Goal: Transaction & Acquisition: Purchase product/service

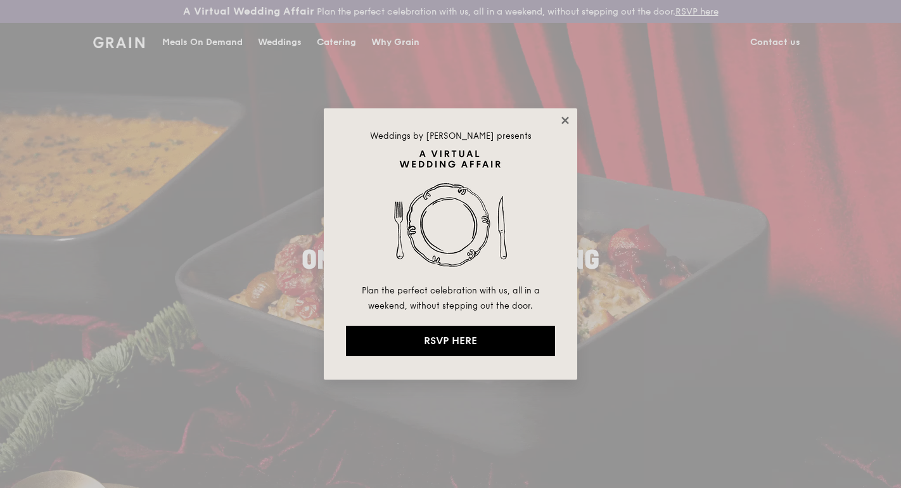
click at [561, 124] on icon at bounding box center [564, 120] width 11 height 11
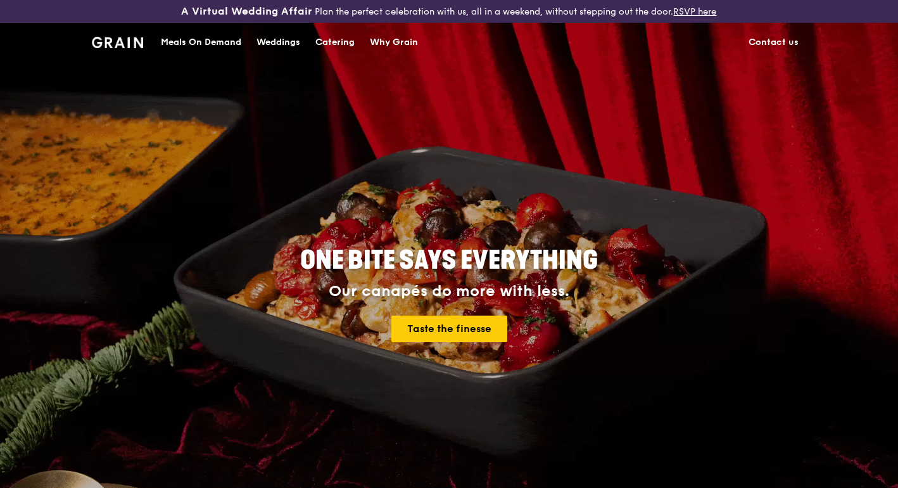
click at [341, 45] on div "Catering" at bounding box center [334, 42] width 39 height 38
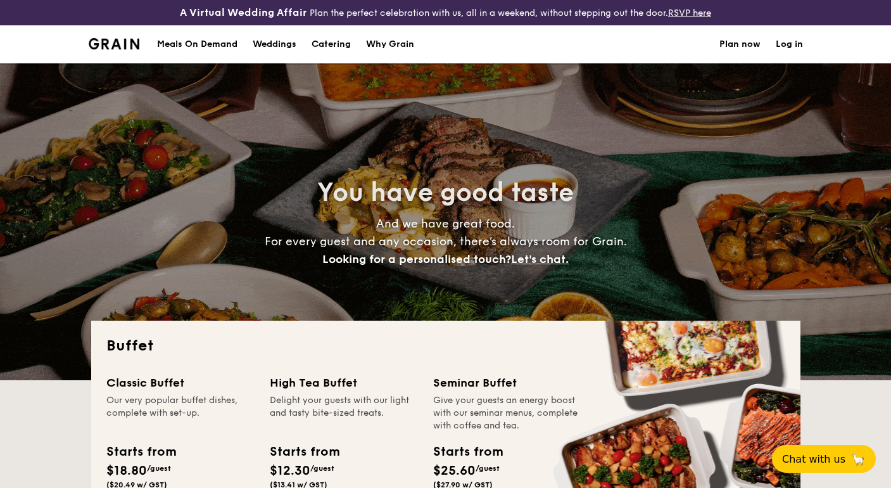
select select
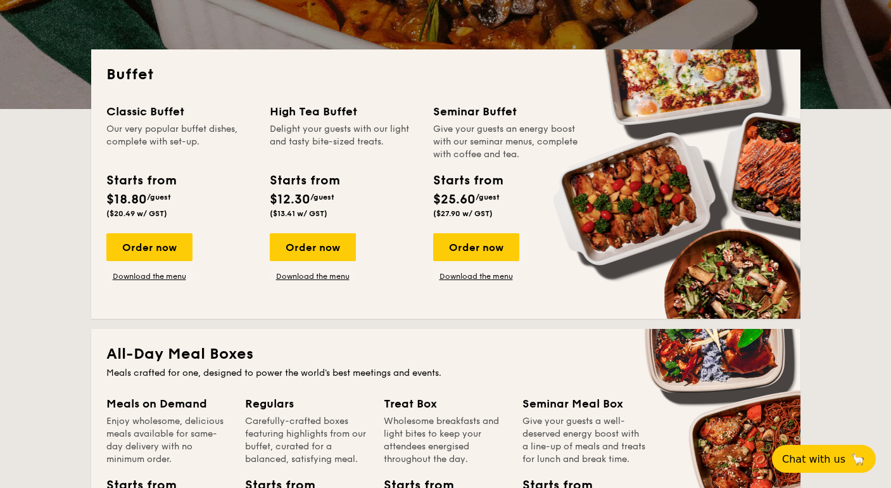
scroll to position [282, 0]
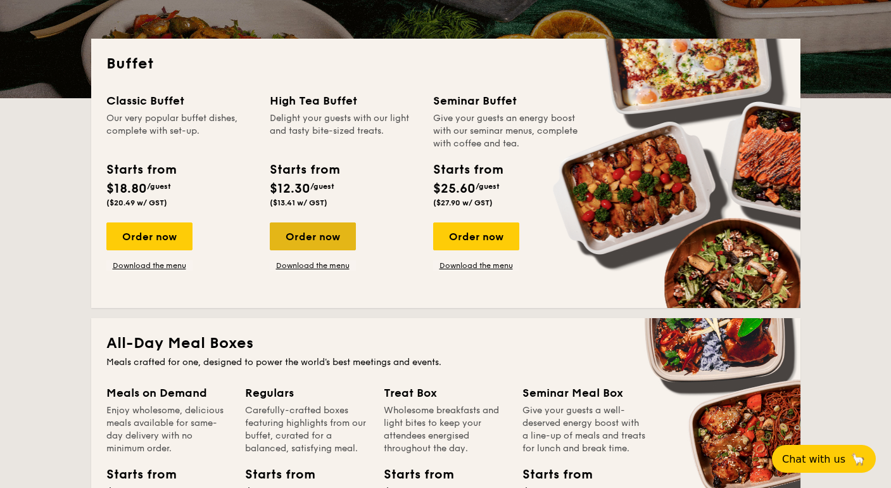
click at [315, 236] on div "Order now" at bounding box center [313, 236] width 86 height 28
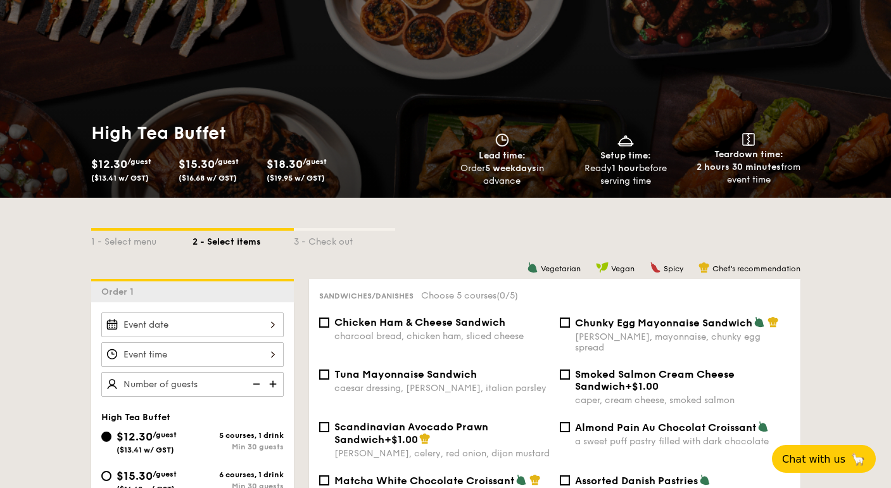
scroll to position [210, 0]
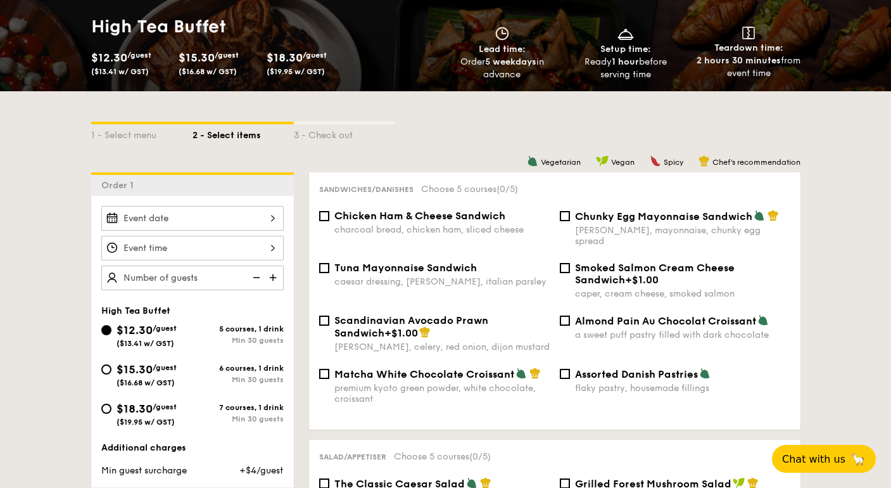
select select
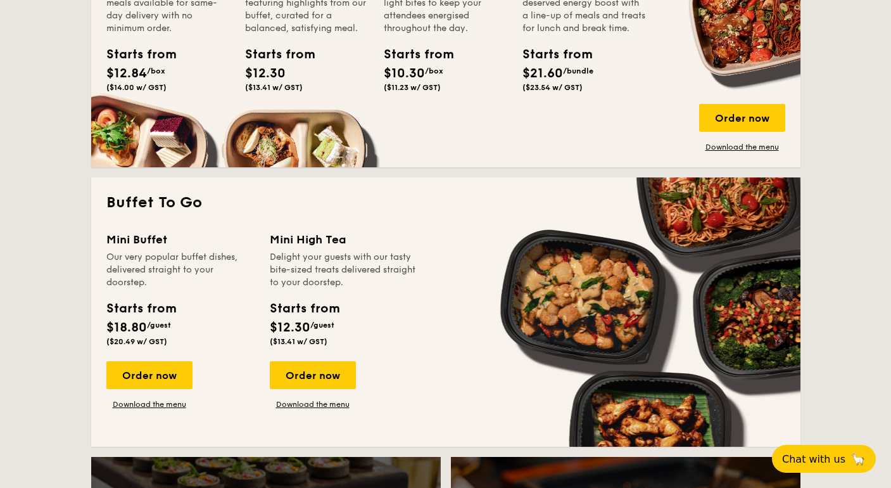
scroll to position [709, 0]
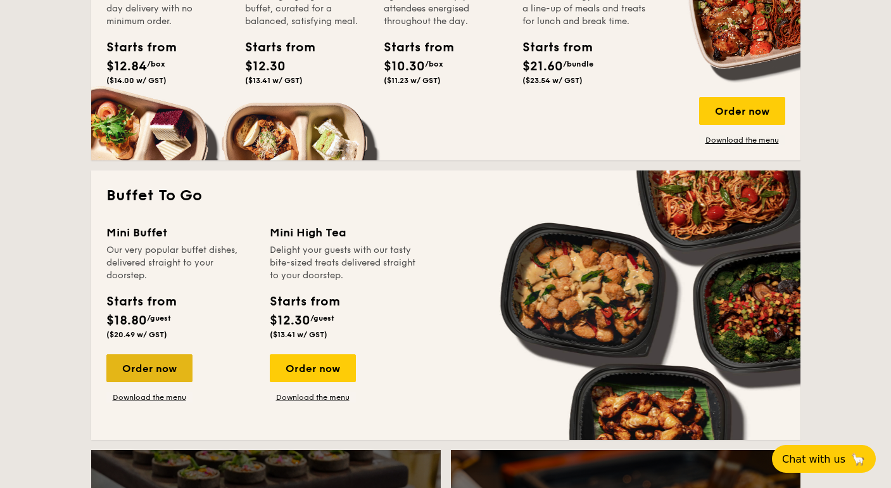
click at [170, 372] on div "Order now" at bounding box center [149, 368] width 86 height 28
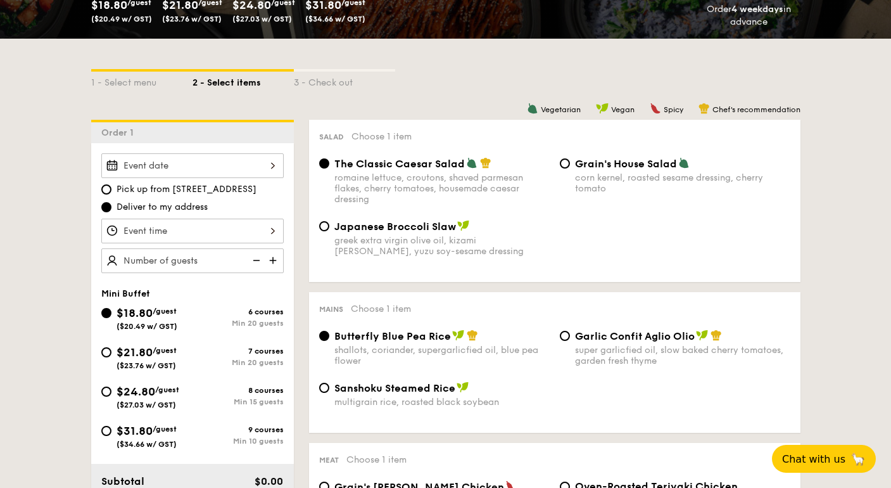
scroll to position [283, 0]
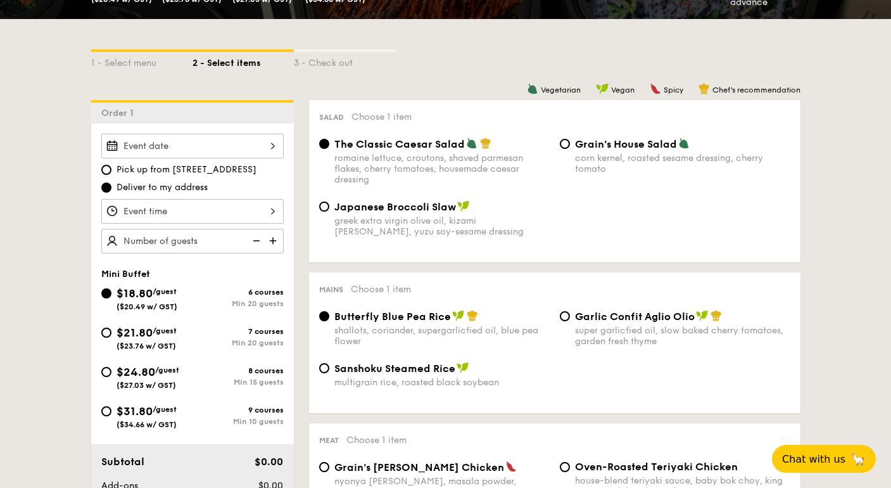
click at [571, 315] on div "Garlic Confit Aglio Olio super garlicfied oil, slow baked cherry tomatoes, gard…" at bounding box center [675, 328] width 241 height 37
click at [564, 317] on input "Garlic Confit Aglio Olio super garlicfied oil, slow baked cherry tomatoes, gard…" at bounding box center [565, 316] width 10 height 10
radio input "true"
click at [107, 374] on input "$24.80 /guest ($27.03 w/ GST) 8 courses Min 15 guests" at bounding box center [106, 372] width 10 height 10
radio input "true"
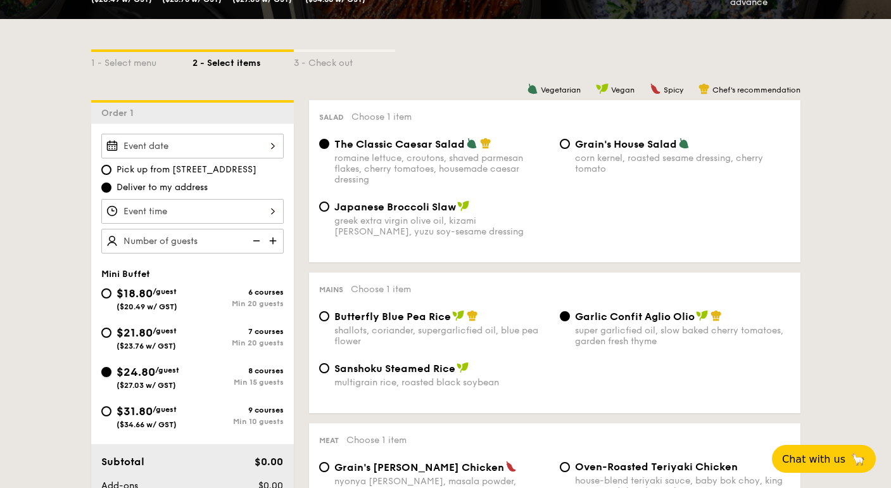
radio input "true"
radio input "false"
radio input "true"
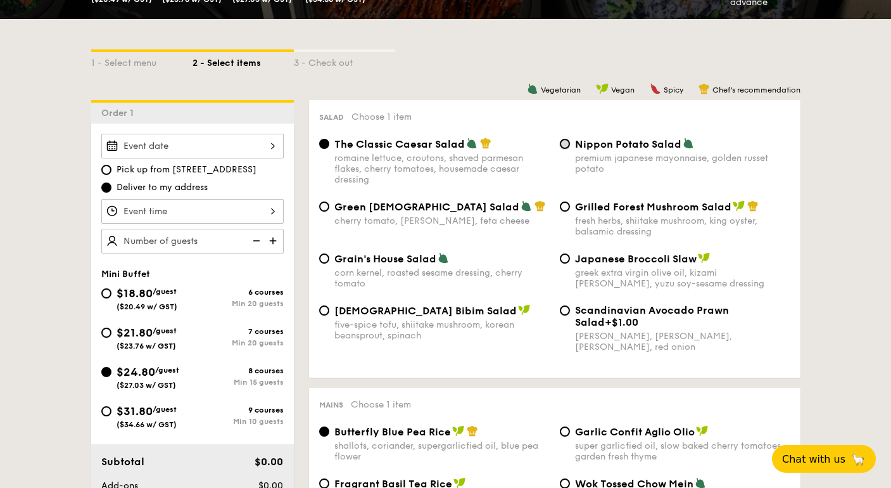
click at [564, 146] on input "Nippon Potato Salad premium japanese mayonnaise, golden russet potato" at bounding box center [565, 144] width 10 height 10
radio input "true"
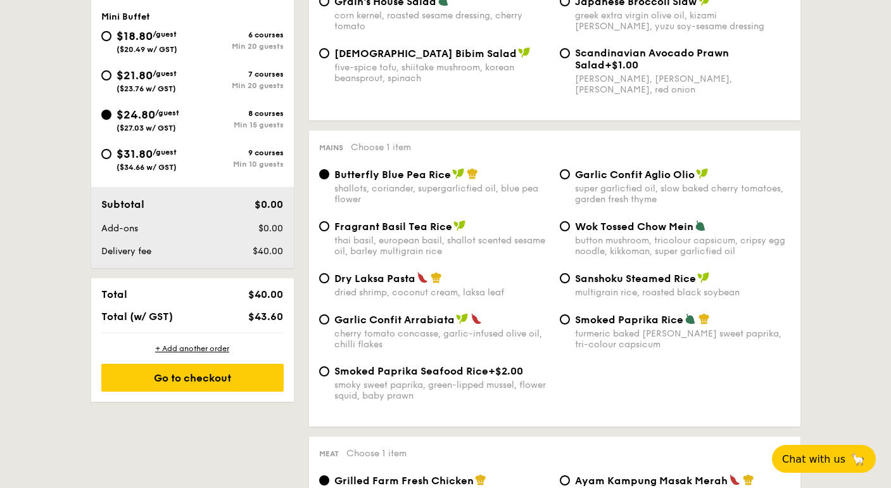
scroll to position [564, 0]
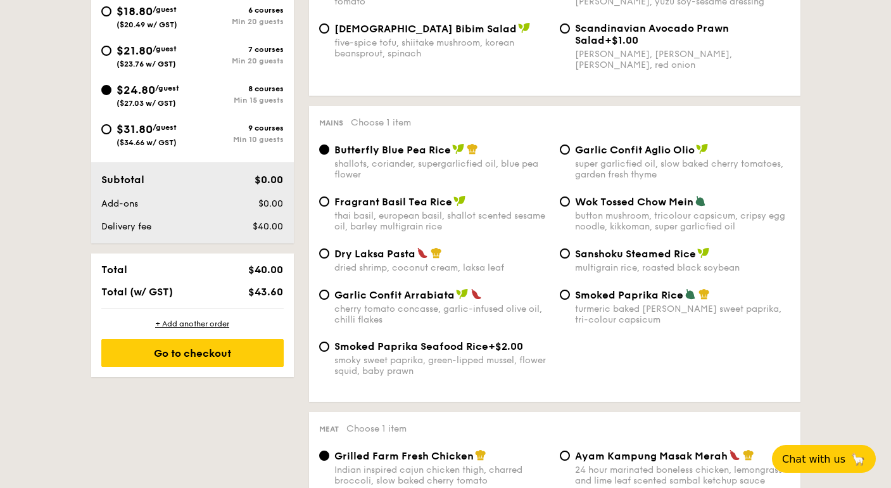
click at [561, 210] on div "Wok Tossed Chow Mein button mushroom, tricolour capsicum, cripsy egg noodle, ki…" at bounding box center [675, 213] width 241 height 37
click at [563, 198] on input "Wok Tossed Chow Mein button mushroom, tricolour capsicum, cripsy egg noodle, ki…" at bounding box center [565, 201] width 10 height 10
radio input "true"
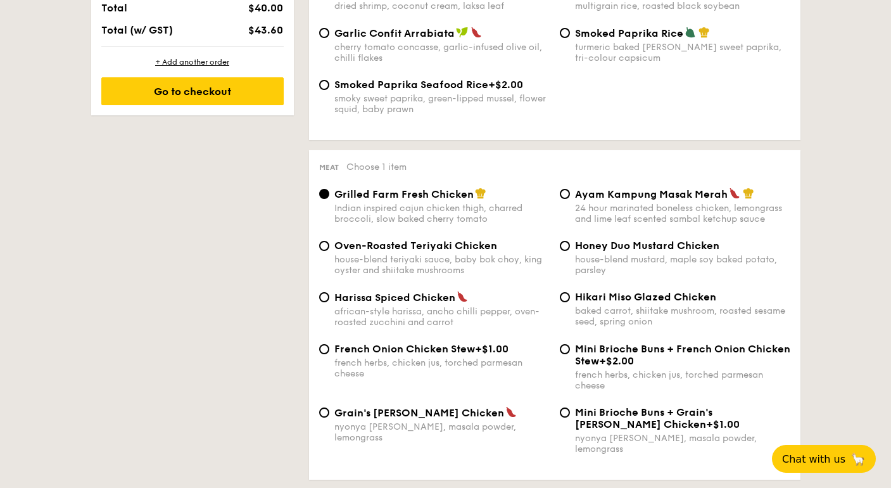
scroll to position [847, 0]
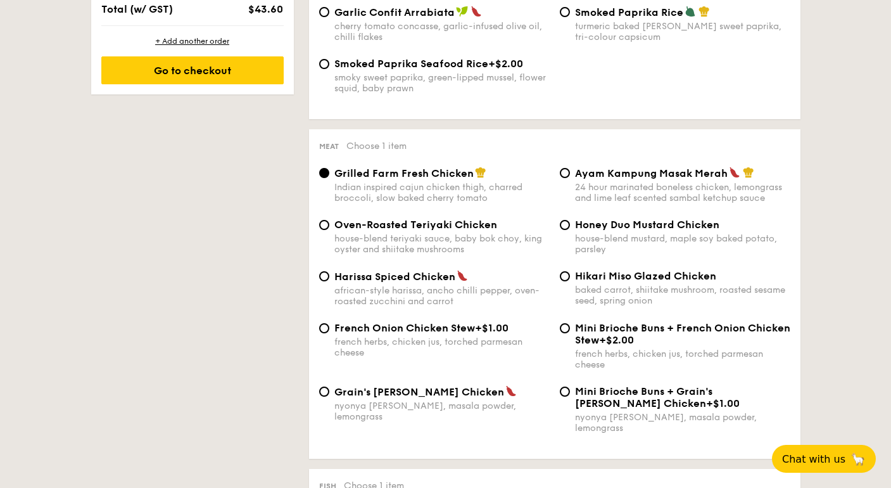
click at [539, 237] on div "house-blend teriyaki sauce, baby bok choy, king oyster and shiitake mushrooms" at bounding box center [441, 244] width 215 height 22
click at [329, 230] on input "Oven-Roasted Teriyaki Chicken house-blend teriyaki sauce, baby bok choy, king o…" at bounding box center [324, 225] width 10 height 10
radio input "true"
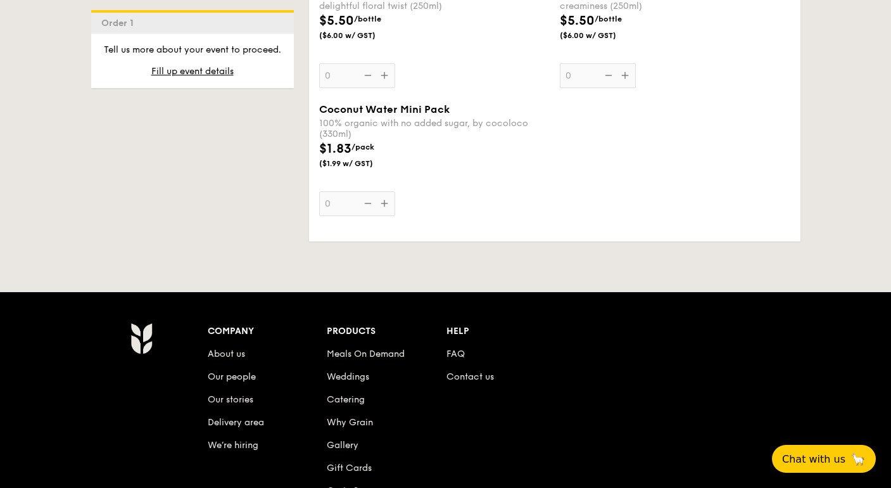
scroll to position [3954, 0]
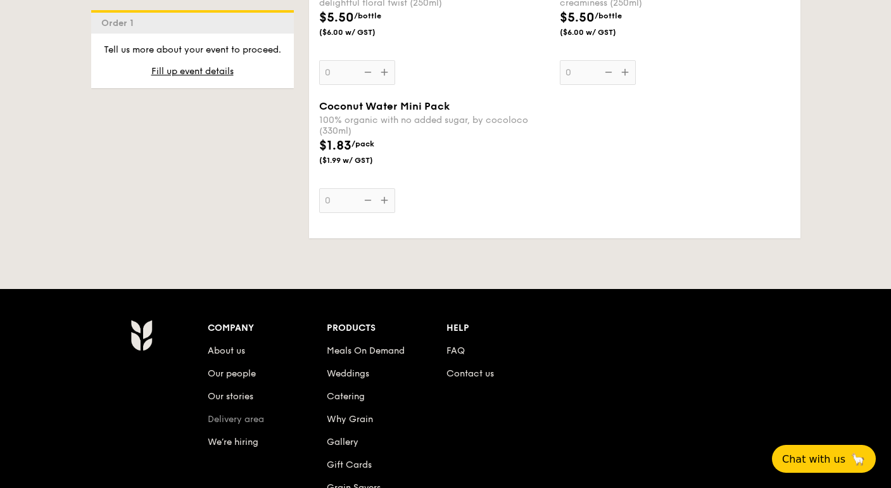
click at [255, 414] on link "Delivery area" at bounding box center [236, 419] width 56 height 11
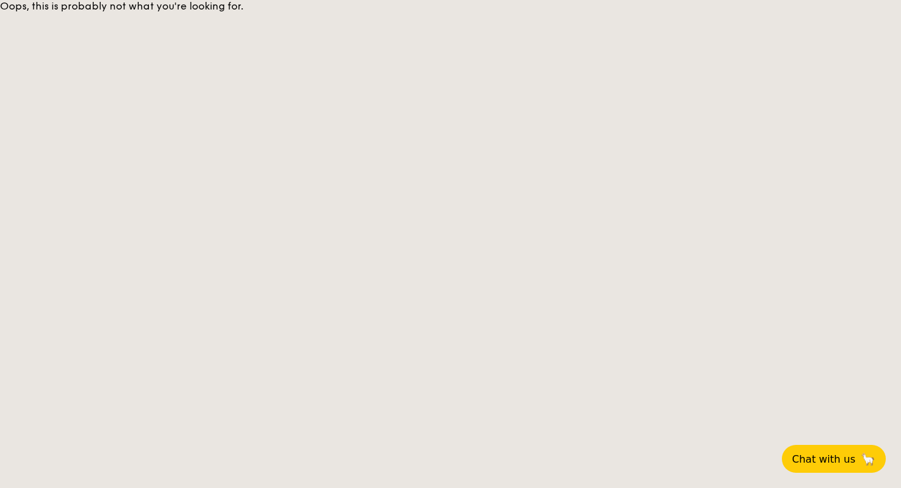
click at [367, 100] on body "Oops, this is probably not what you're looking for. Chat with us 🦙" at bounding box center [450, 244] width 901 height 488
